Goal: Check status: Check status

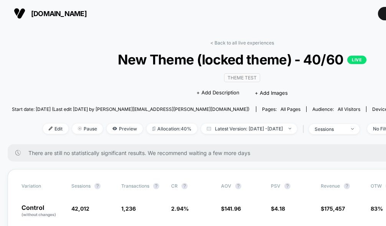
click at [324, 146] on div "There are still no statistically significant results. We recommend waiting a fe…" at bounding box center [242, 152] width 469 height 17
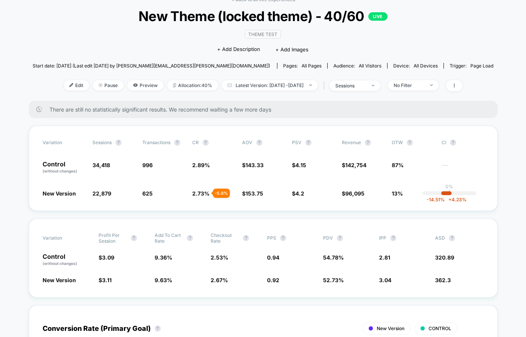
scroll to position [44, 0]
click at [366, 84] on div "sessions" at bounding box center [351, 86] width 31 height 6
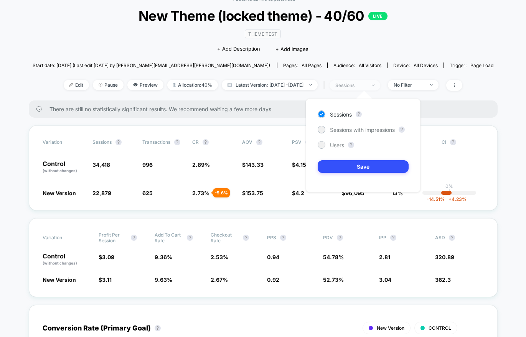
click at [366, 84] on div "sessions" at bounding box center [351, 86] width 31 height 6
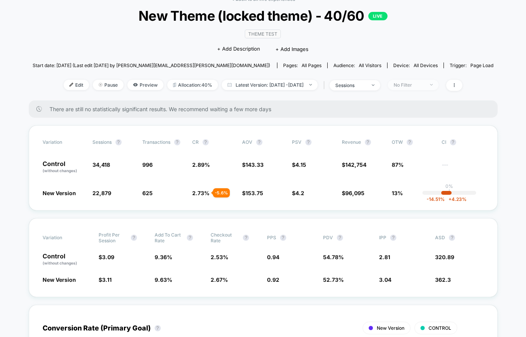
click at [415, 87] on div "No Filter" at bounding box center [409, 85] width 31 height 6
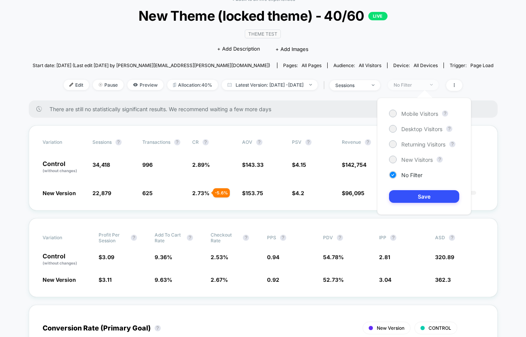
click at [415, 87] on div "No Filter" at bounding box center [409, 85] width 31 height 6
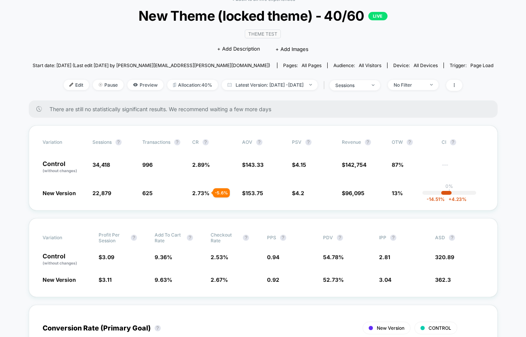
click at [253, 77] on div "< Back to all live experiences New Theme (locked theme) - 40/60 LIVE Theme Test…" at bounding box center [263, 48] width 461 height 104
click at [242, 86] on span "Latest Version: [DATE] - [DATE]" at bounding box center [270, 85] width 96 height 10
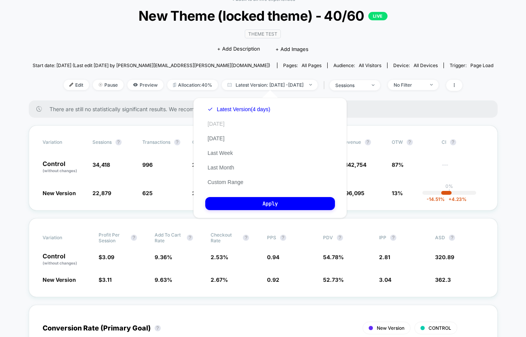
click at [218, 122] on button "[DATE]" at bounding box center [216, 124] width 22 height 7
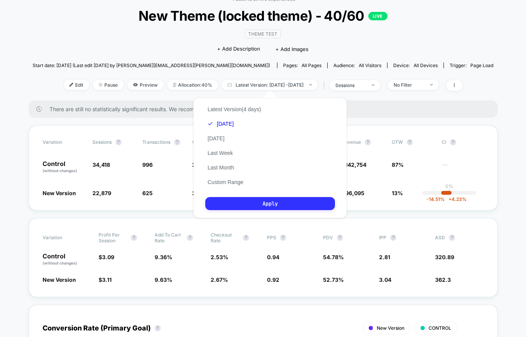
click at [248, 204] on button "Apply" at bounding box center [270, 203] width 130 height 13
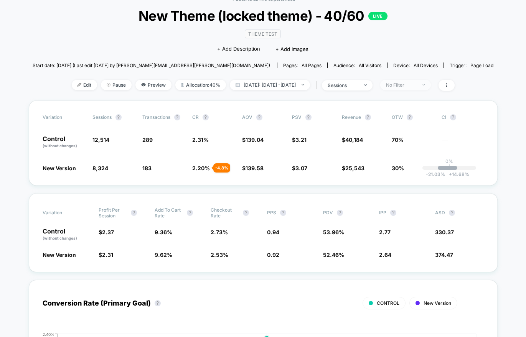
click at [428, 89] on span "No Filter" at bounding box center [405, 85] width 51 height 10
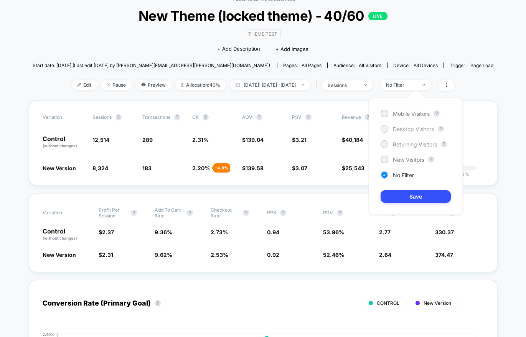
click at [400, 129] on span "Desktop Visitors" at bounding box center [413, 129] width 41 height 7
click at [393, 199] on button "Save" at bounding box center [416, 196] width 70 height 13
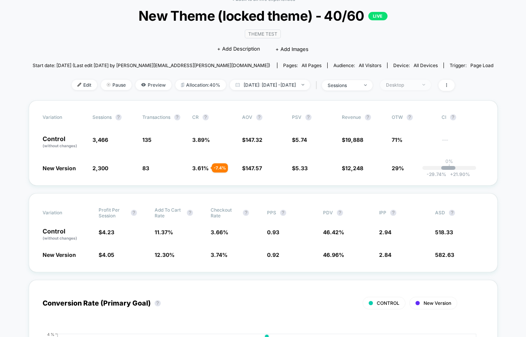
click at [431, 84] on span "Desktop" at bounding box center [405, 85] width 51 height 10
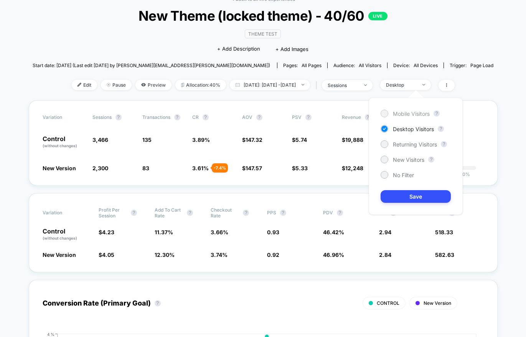
click at [403, 117] on div "Mobile Visitors" at bounding box center [405, 114] width 49 height 8
click at [402, 199] on button "Save" at bounding box center [416, 196] width 70 height 13
